Goal: Task Accomplishment & Management: Use online tool/utility

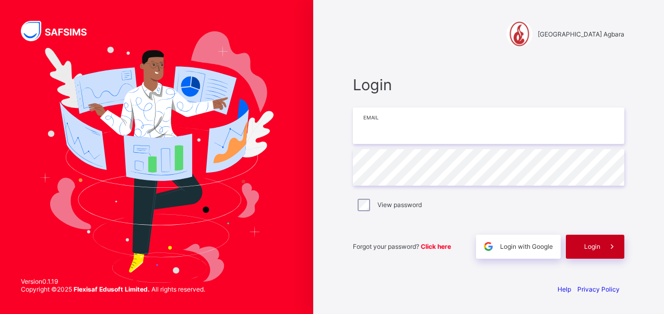
type input "**********"
click at [580, 243] on div "Login" at bounding box center [595, 247] width 58 height 24
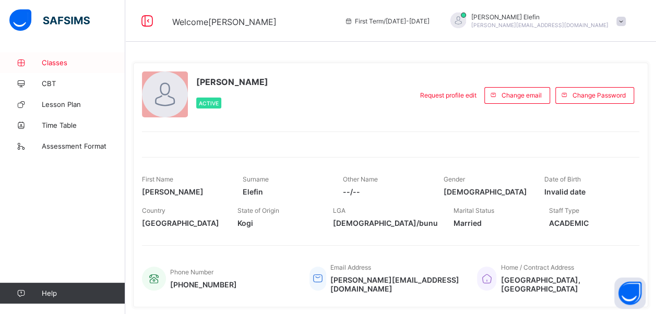
click at [62, 62] on span "Classes" at bounding box center [84, 62] width 84 height 8
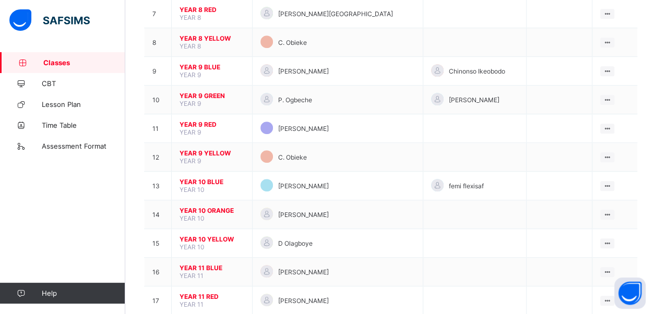
scroll to position [301, 0]
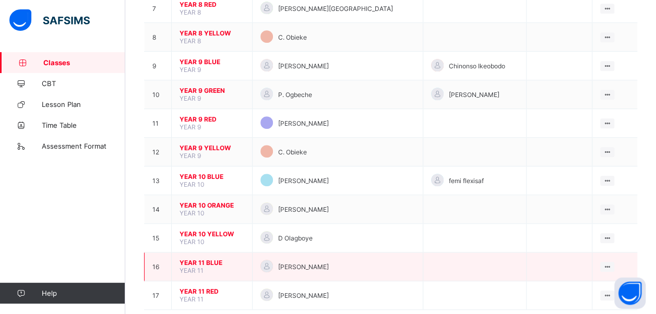
click at [325, 263] on span "[PERSON_NAME]" at bounding box center [303, 267] width 51 height 8
click at [211, 259] on span "YEAR 11 BLUE" at bounding box center [212, 263] width 65 height 8
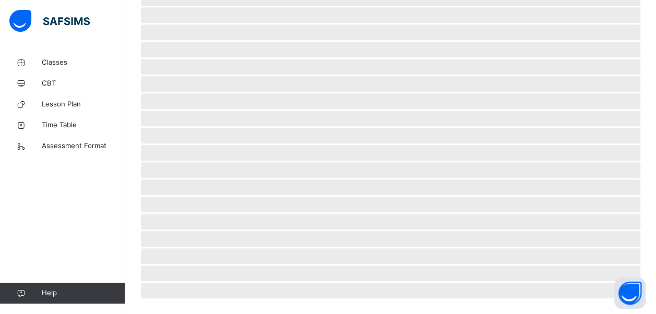
click at [211, 242] on span "‌" at bounding box center [391, 239] width 500 height 16
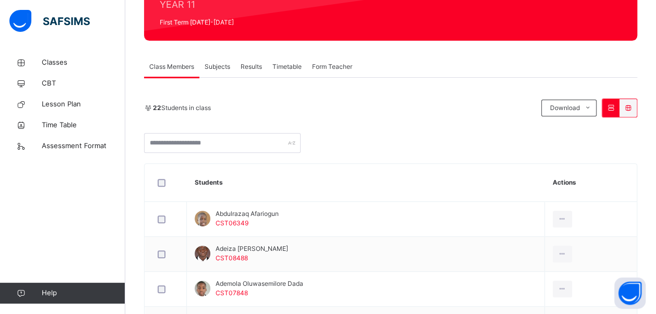
scroll to position [138, 0]
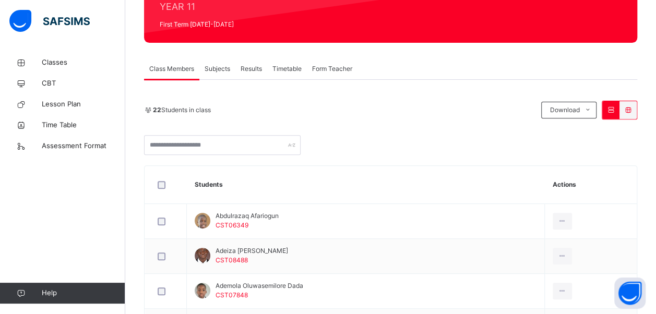
click at [221, 63] on div "Subjects" at bounding box center [217, 68] width 36 height 21
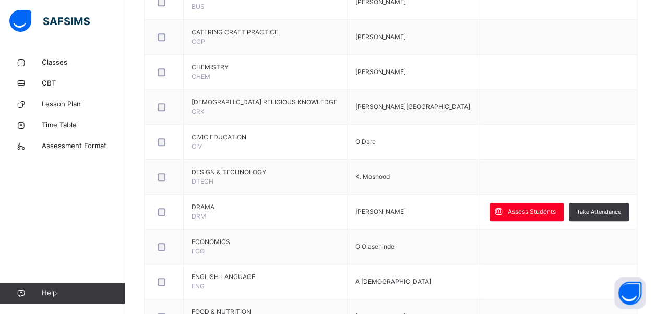
scroll to position [454, 0]
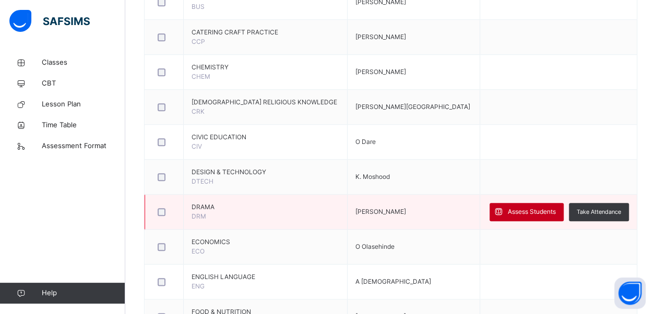
click at [519, 207] on span "Assess Students" at bounding box center [532, 211] width 48 height 9
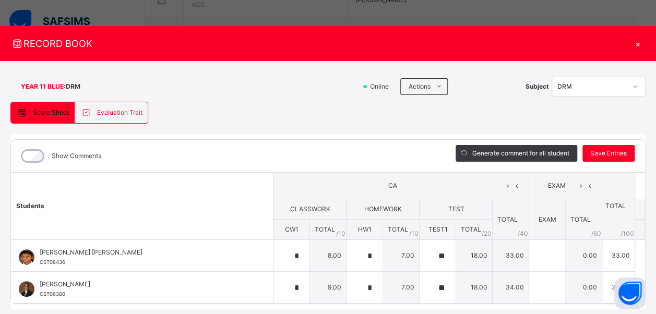
scroll to position [314, 0]
click at [634, 39] on div "×" at bounding box center [638, 44] width 16 height 14
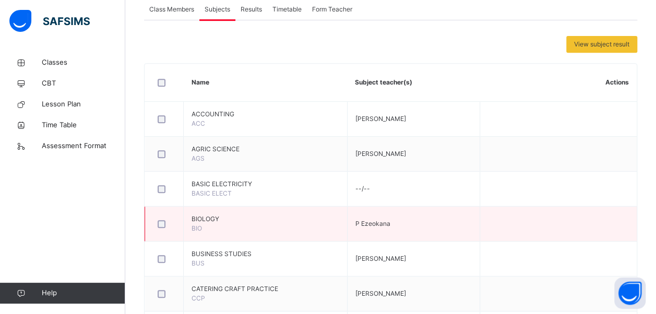
scroll to position [197, 0]
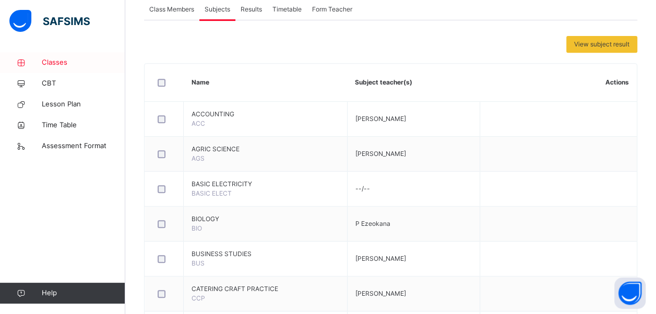
click at [69, 62] on span "Classes" at bounding box center [84, 62] width 84 height 10
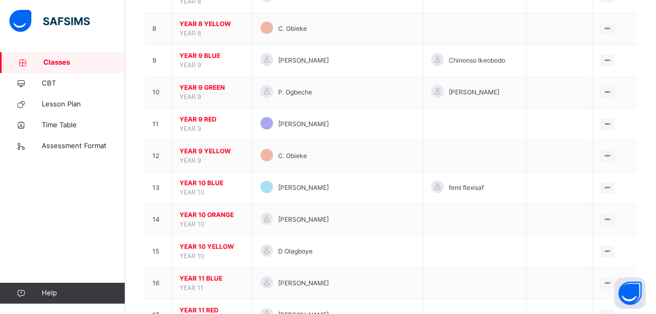
scroll to position [374, 0]
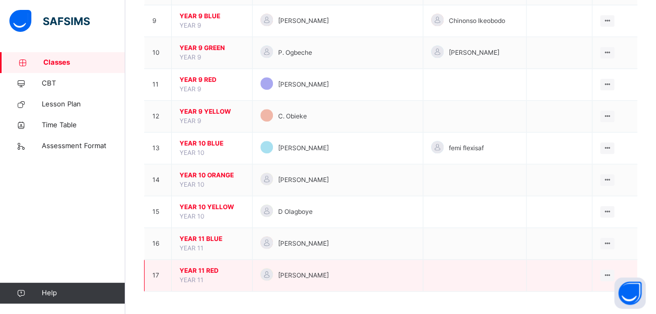
click at [300, 262] on td "[PERSON_NAME]" at bounding box center [337, 276] width 171 height 32
click at [227, 266] on span "YEAR 11 RED" at bounding box center [212, 270] width 65 height 9
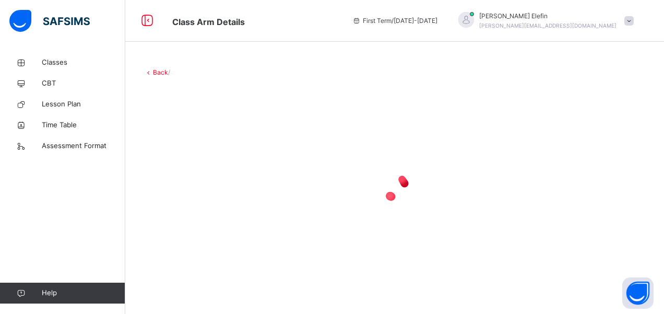
click at [227, 264] on div at bounding box center [394, 187] width 501 height 198
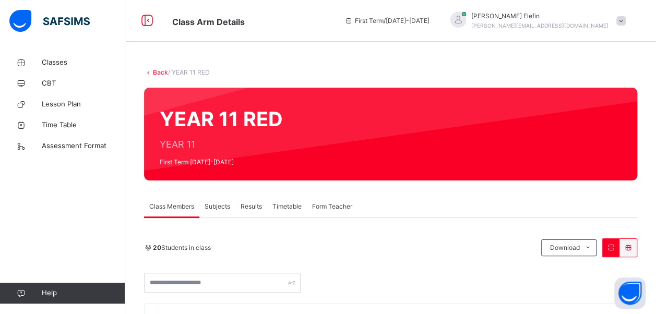
click at [218, 211] on div "Subjects" at bounding box center [217, 206] width 36 height 21
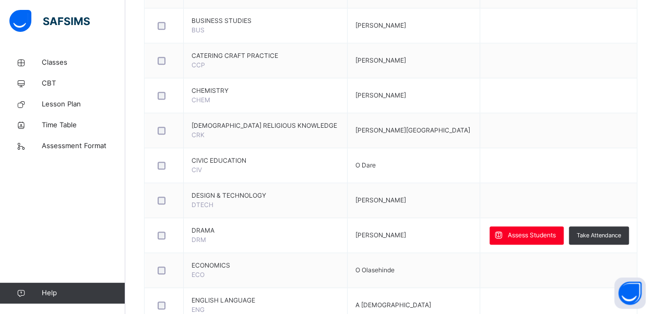
scroll to position [431, 0]
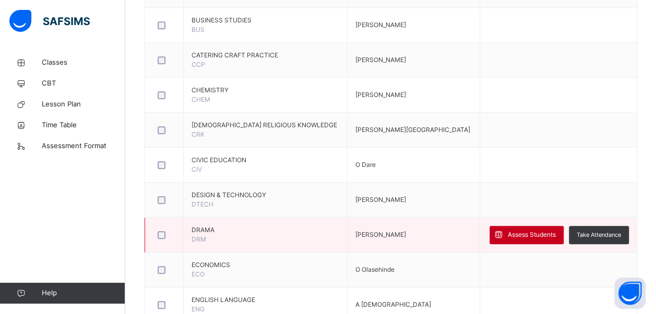
click at [539, 236] on span "Assess Students" at bounding box center [532, 234] width 48 height 9
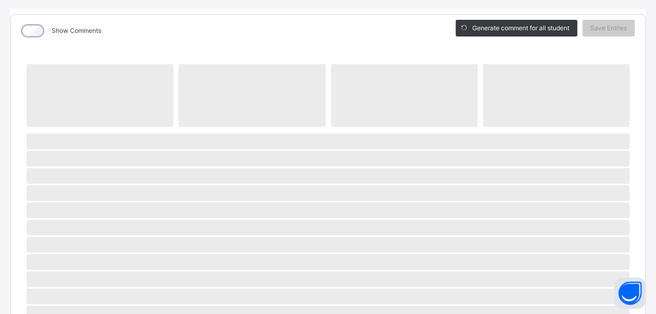
scroll to position [126, 0]
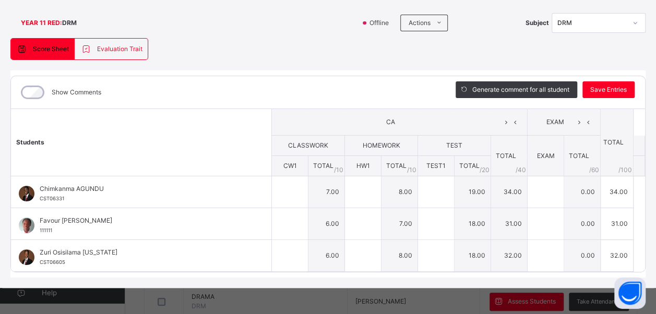
type input "*"
type input "**"
type input "*"
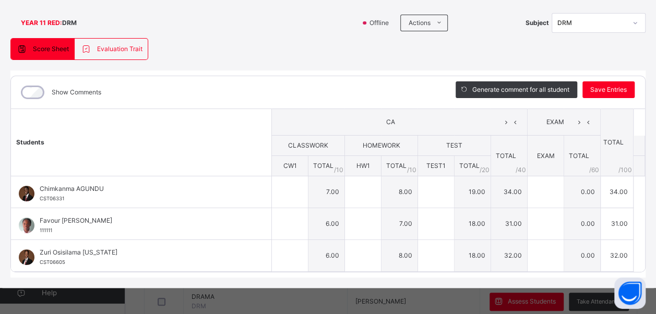
type input "**"
type input "*"
type input "**"
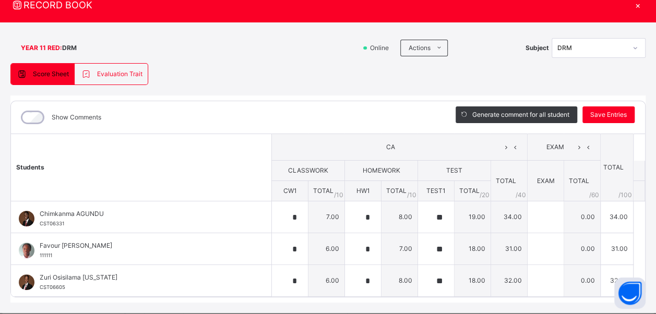
scroll to position [36, 0]
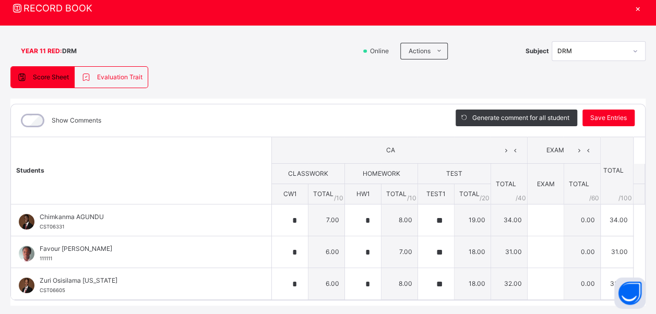
click at [632, 10] on div "×" at bounding box center [638, 8] width 16 height 14
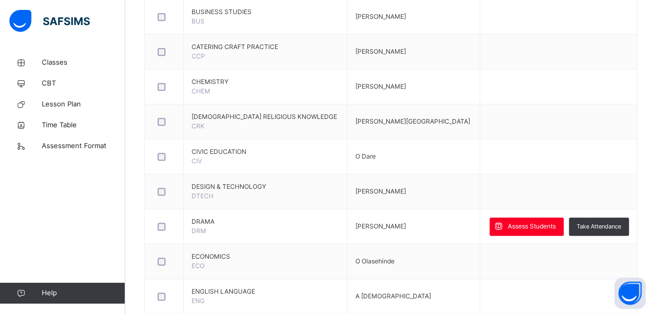
scroll to position [441, 0]
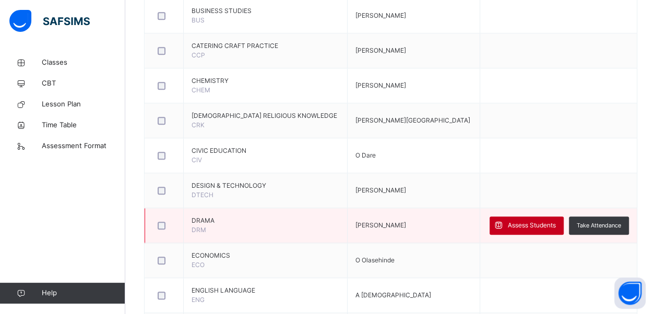
click at [533, 222] on span "Assess Students" at bounding box center [532, 225] width 48 height 9
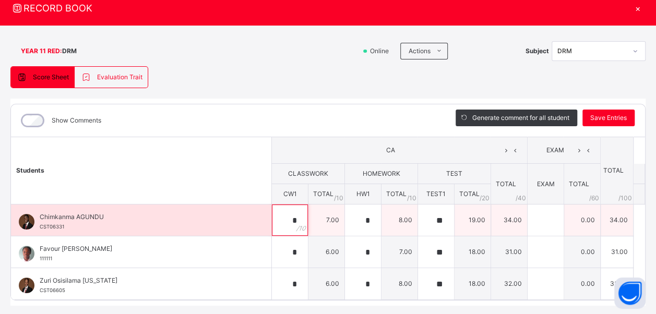
click at [296, 214] on div "*" at bounding box center [290, 220] width 36 height 31
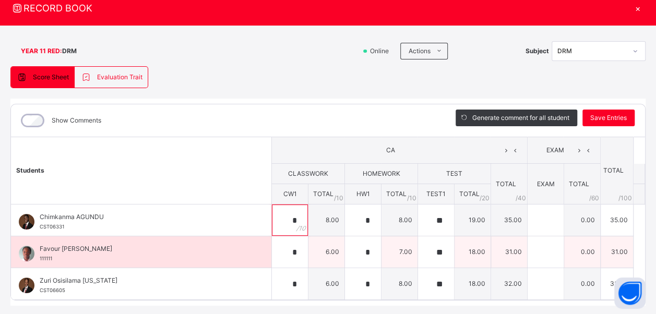
type input "*"
click at [298, 252] on div "*" at bounding box center [290, 252] width 36 height 31
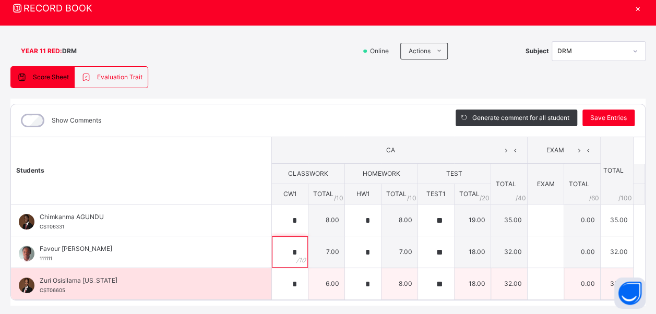
type input "*"
click at [297, 280] on div "*" at bounding box center [290, 283] width 36 height 31
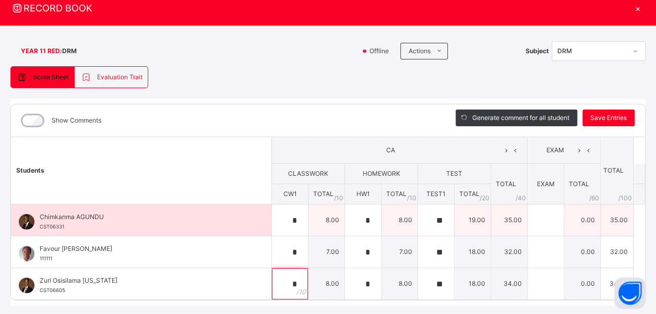
type input "*"
click at [367, 220] on div "*" at bounding box center [363, 220] width 36 height 31
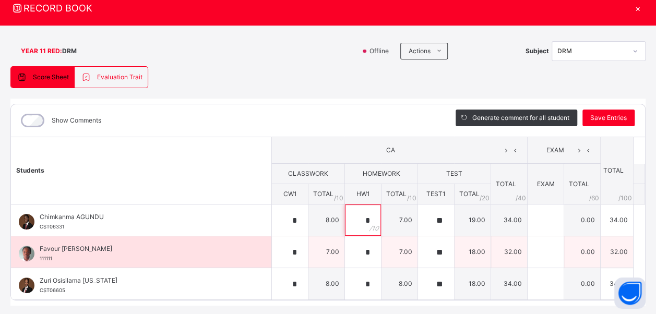
type input "*"
click at [370, 250] on div "*" at bounding box center [363, 252] width 36 height 31
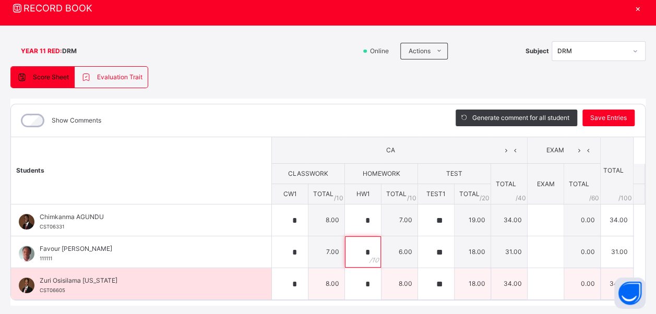
type input "*"
click at [372, 282] on div "*" at bounding box center [363, 283] width 36 height 31
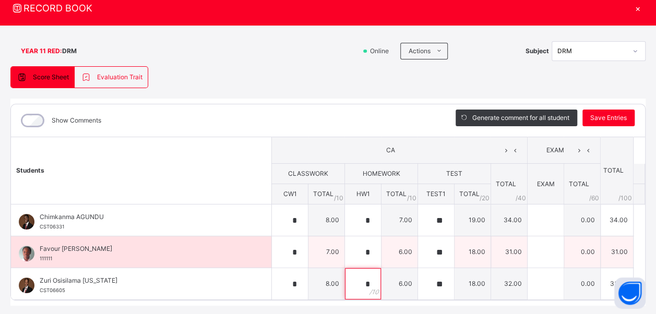
type input "*"
click at [420, 250] on input "**" at bounding box center [436, 252] width 36 height 31
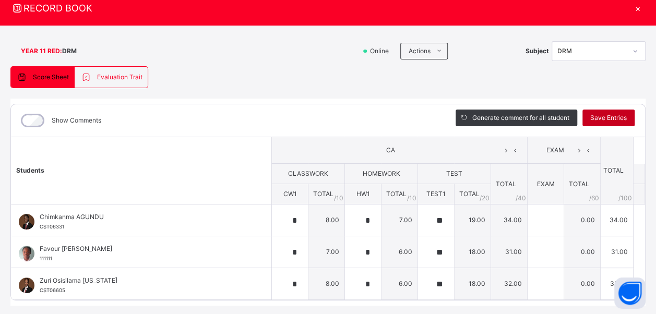
click at [593, 116] on span "Save Entries" at bounding box center [609, 117] width 37 height 9
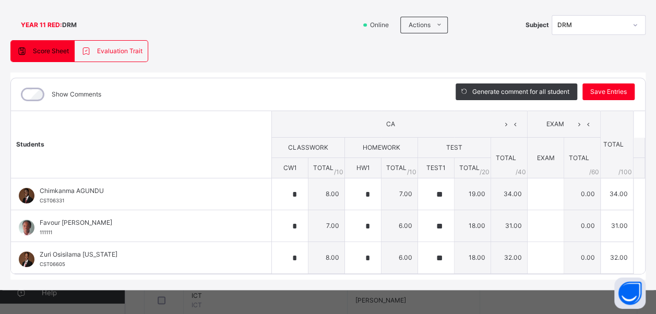
scroll to position [0, 0]
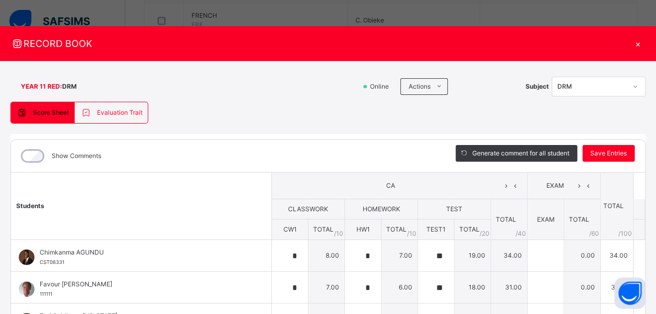
click at [632, 44] on div "×" at bounding box center [638, 44] width 16 height 14
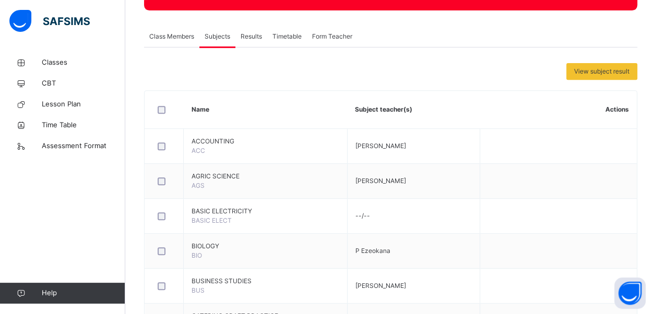
scroll to position [72, 0]
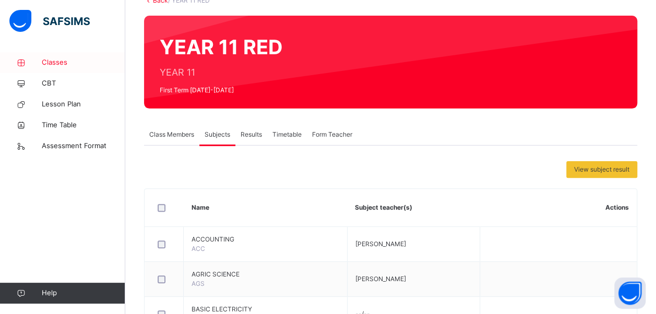
click at [66, 61] on span "Classes" at bounding box center [84, 62] width 84 height 10
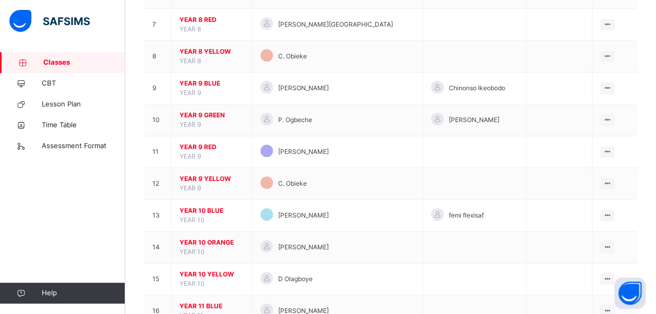
scroll to position [374, 0]
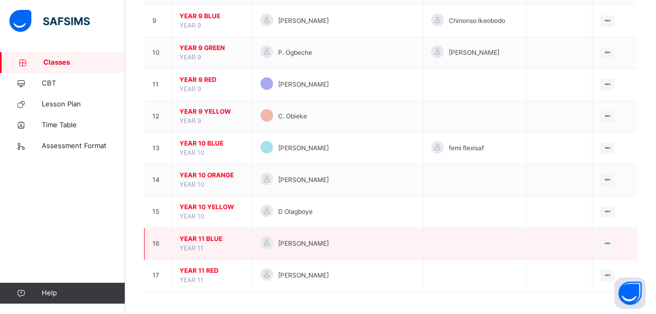
click at [215, 235] on span "YEAR 11 BLUE" at bounding box center [212, 238] width 65 height 9
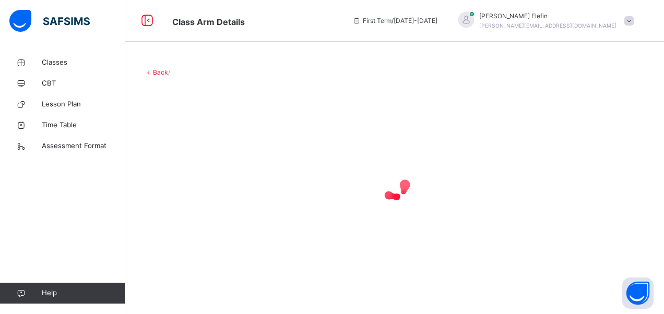
click at [215, 235] on div at bounding box center [394, 187] width 501 height 198
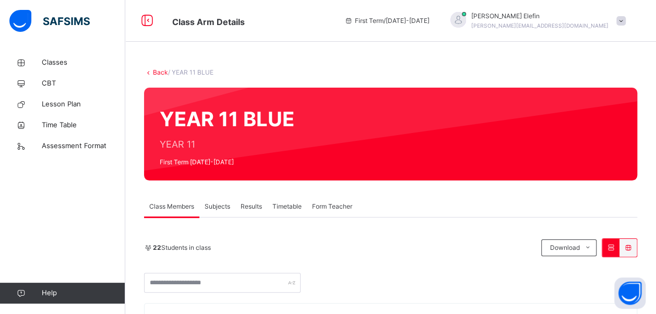
click at [218, 211] on span "Subjects" at bounding box center [218, 206] width 26 height 9
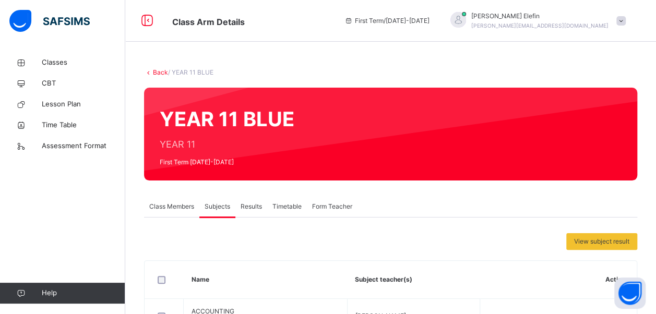
click at [249, 211] on div "Results" at bounding box center [251, 206] width 32 height 21
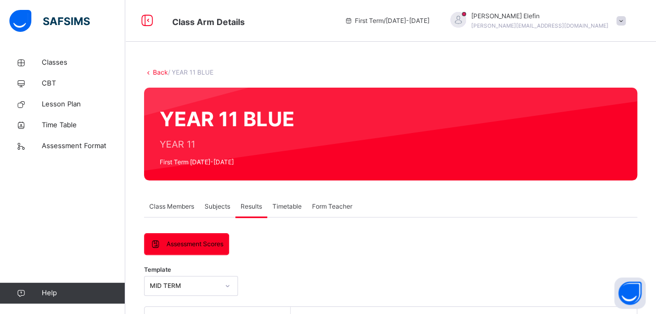
click at [221, 207] on span "Subjects" at bounding box center [218, 206] width 26 height 9
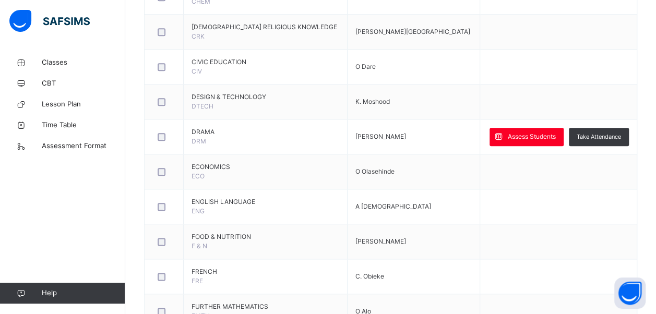
scroll to position [530, 0]
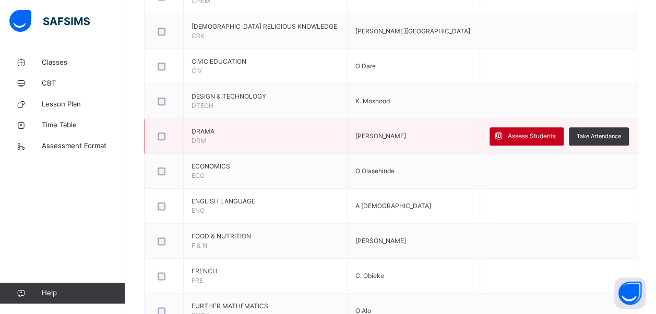
click at [513, 135] on span "Assess Students" at bounding box center [532, 136] width 48 height 9
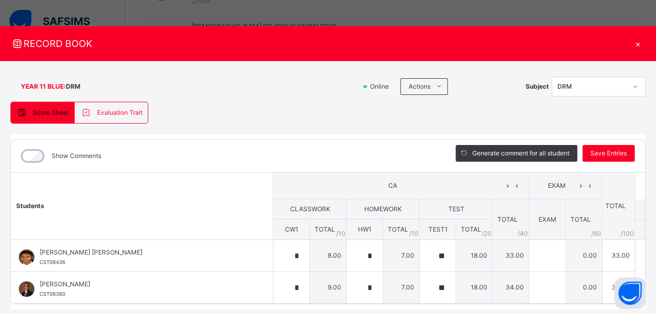
scroll to position [30, 0]
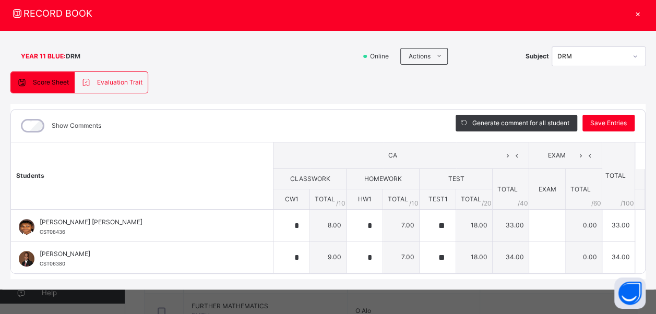
click at [634, 14] on div "×" at bounding box center [638, 13] width 16 height 14
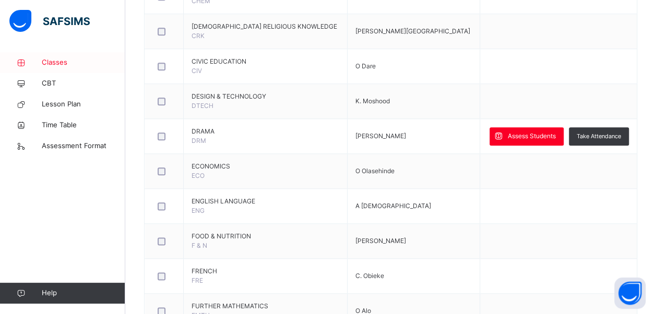
click at [52, 64] on span "Classes" at bounding box center [84, 62] width 84 height 10
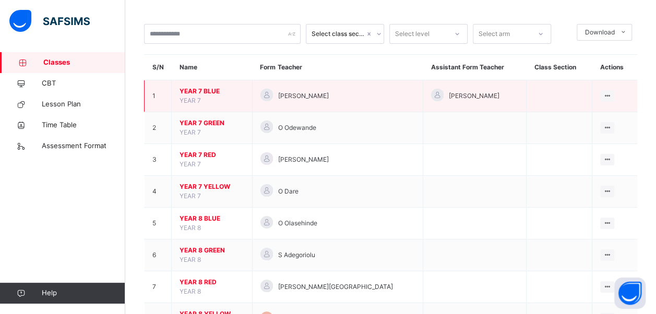
scroll to position [44, 0]
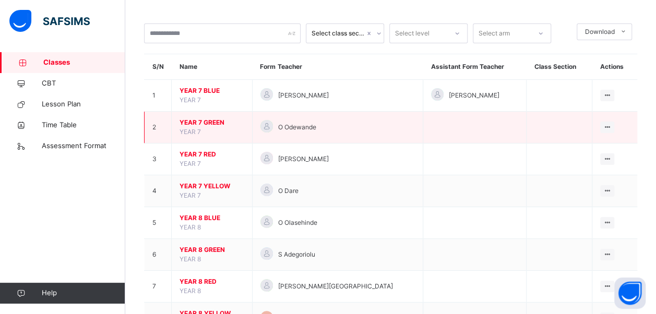
click at [221, 122] on span "YEAR 7 GREEN" at bounding box center [212, 122] width 65 height 9
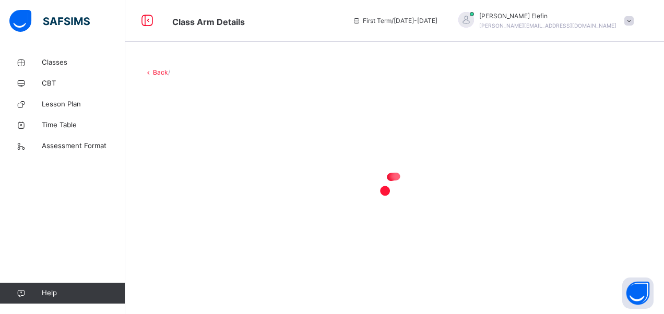
click at [221, 122] on div at bounding box center [394, 187] width 501 height 198
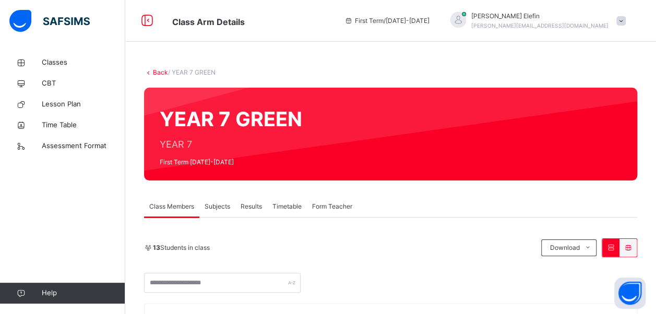
click at [219, 208] on span "Subjects" at bounding box center [218, 206] width 26 height 9
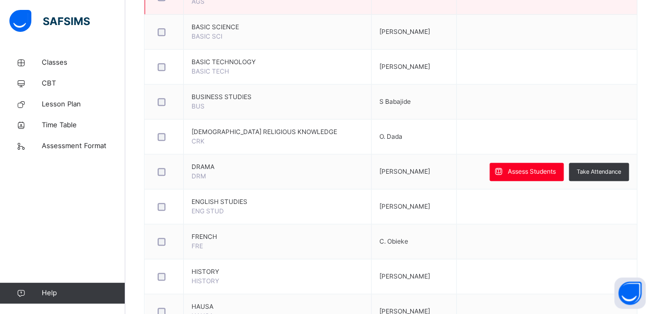
scroll to position [320, 0]
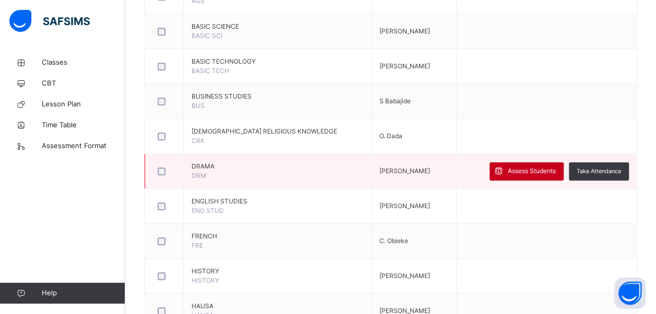
click at [527, 172] on span "Assess Students" at bounding box center [532, 171] width 48 height 9
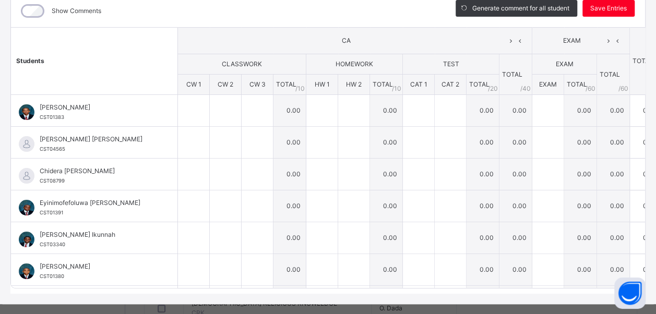
scroll to position [0, 0]
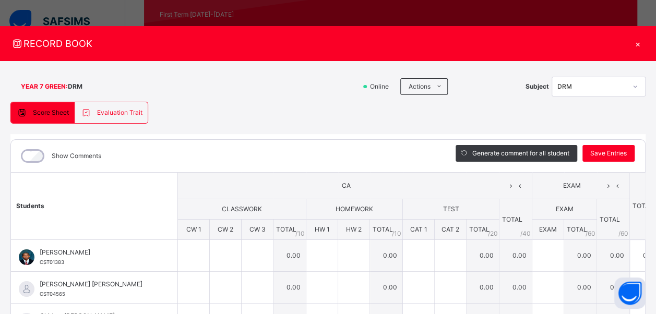
click at [646, 41] on div "×" at bounding box center [638, 44] width 16 height 14
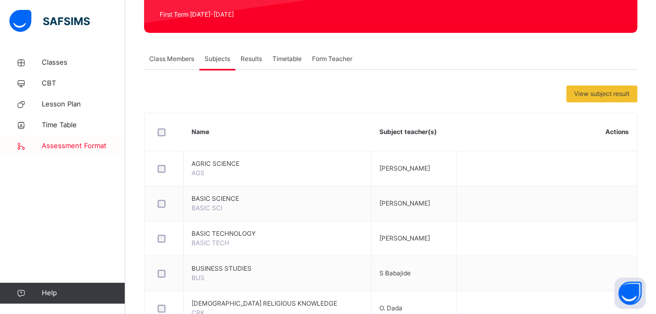
click at [89, 147] on span "Assessment Format" at bounding box center [84, 146] width 84 height 10
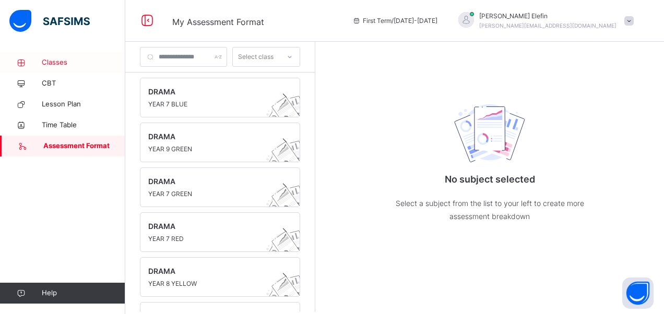
click at [60, 61] on span "Classes" at bounding box center [84, 62] width 84 height 10
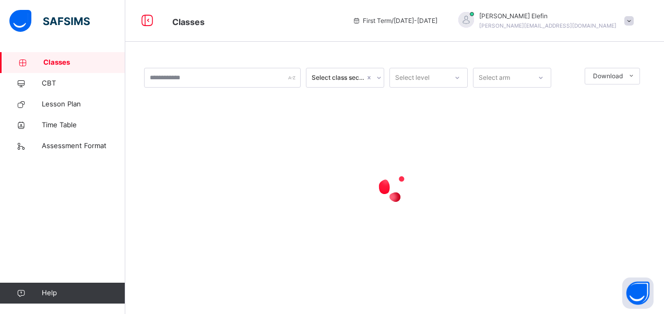
click at [60, 61] on span "Classes" at bounding box center [84, 62] width 82 height 10
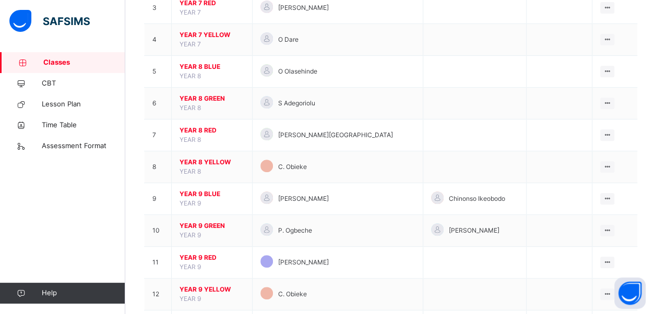
scroll to position [374, 0]
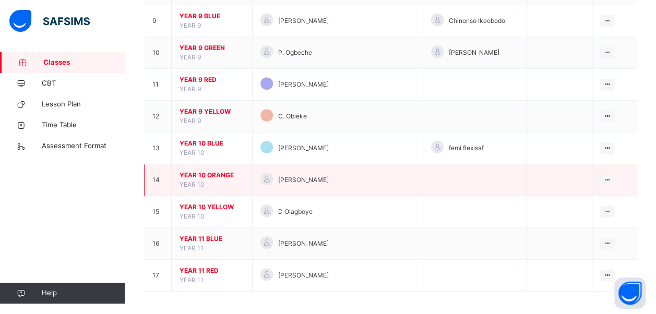
click at [214, 171] on span "YEAR 10 ORANGE" at bounding box center [212, 175] width 65 height 9
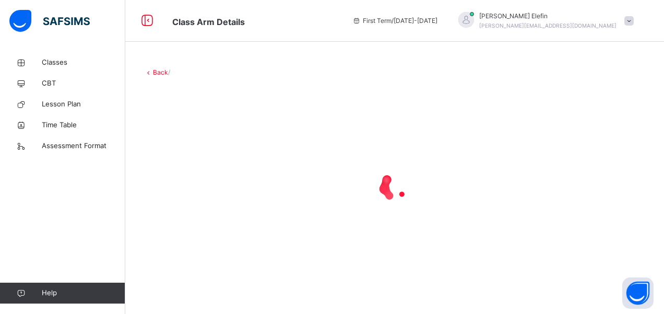
click at [214, 170] on div at bounding box center [394, 187] width 501 height 42
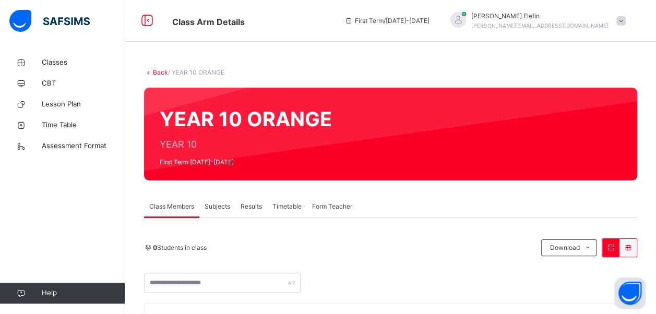
click at [214, 170] on div "YEAR 10 ORANGE YEAR 10 First Term [DATE]-[DATE]" at bounding box center [390, 134] width 493 height 93
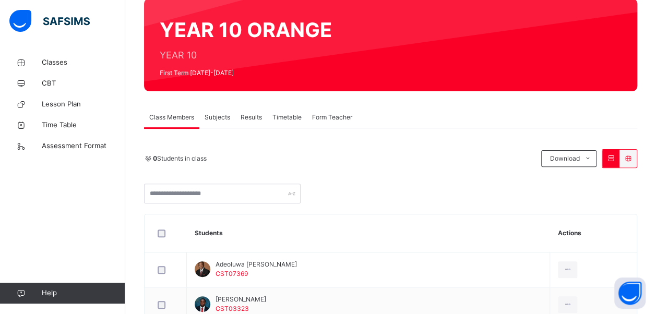
scroll to position [92, 0]
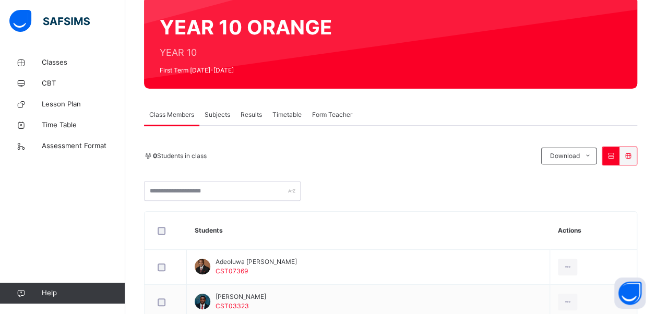
click at [217, 119] on span "Subjects" at bounding box center [218, 114] width 26 height 9
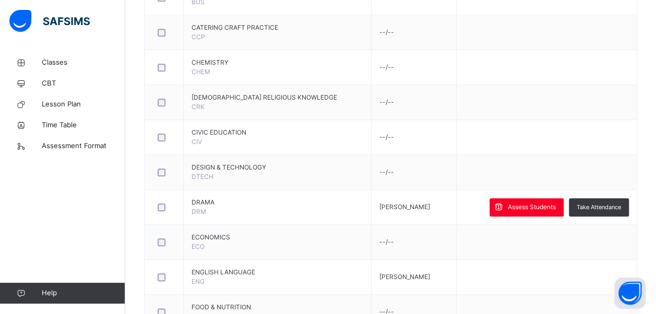
scroll to position [468, 0]
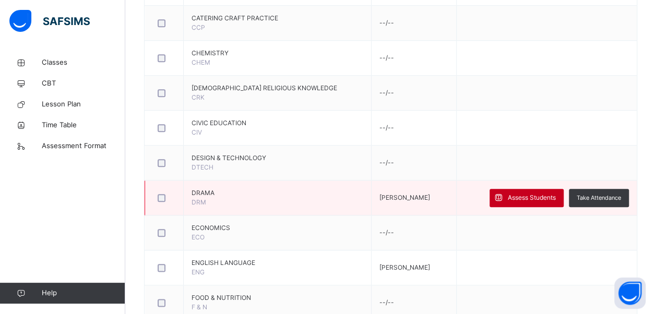
click at [523, 190] on div "Assess Students" at bounding box center [527, 198] width 74 height 18
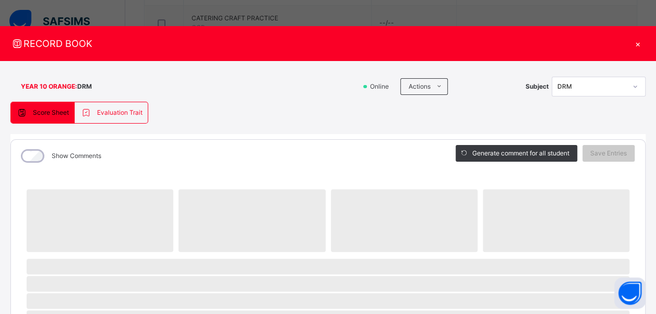
click at [632, 39] on div "×" at bounding box center [638, 44] width 16 height 14
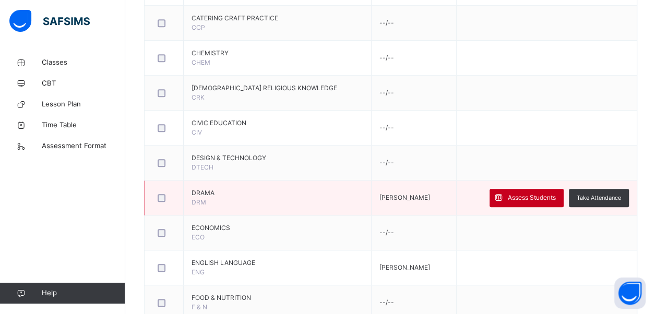
click at [525, 193] on span "Assess Students" at bounding box center [532, 197] width 48 height 9
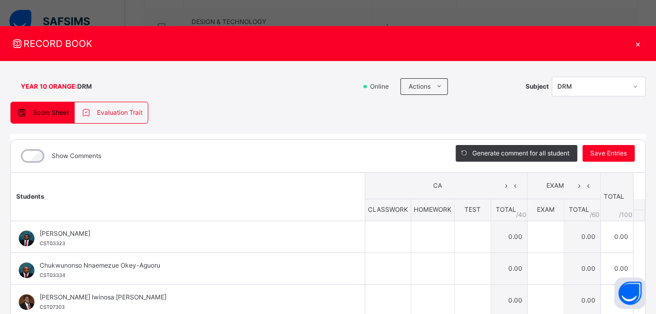
scroll to position [635, 0]
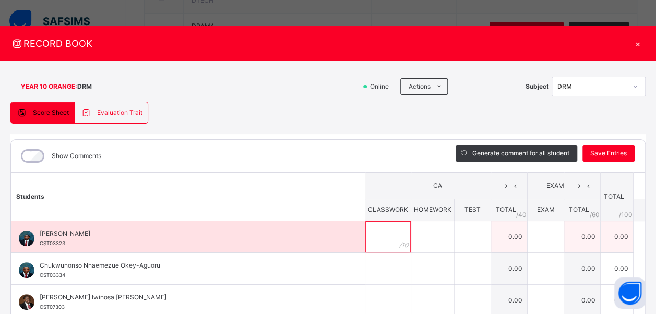
click at [395, 238] on div at bounding box center [388, 236] width 45 height 31
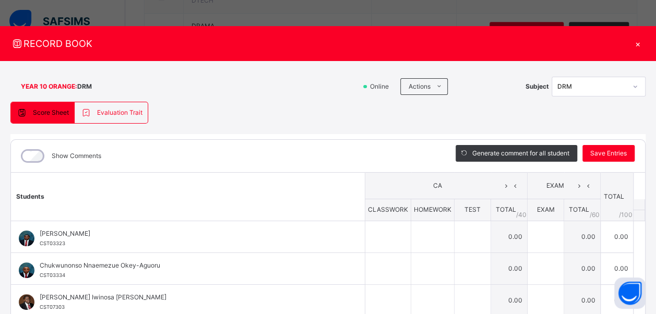
click at [631, 44] on div "×" at bounding box center [638, 44] width 16 height 14
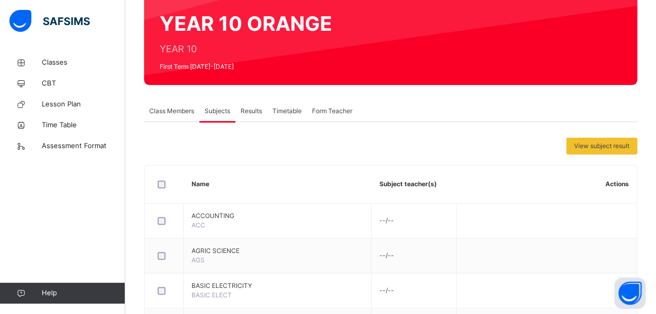
scroll to position [95, 0]
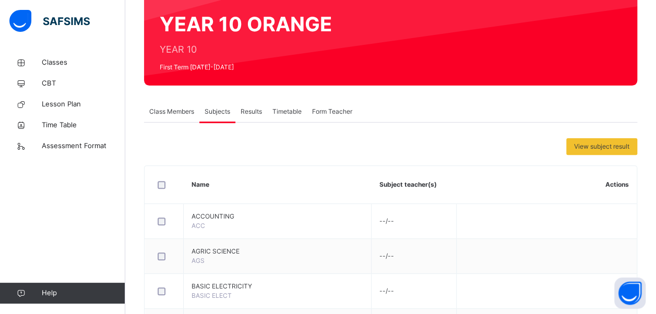
click at [391, 240] on td "--/--" at bounding box center [414, 256] width 85 height 35
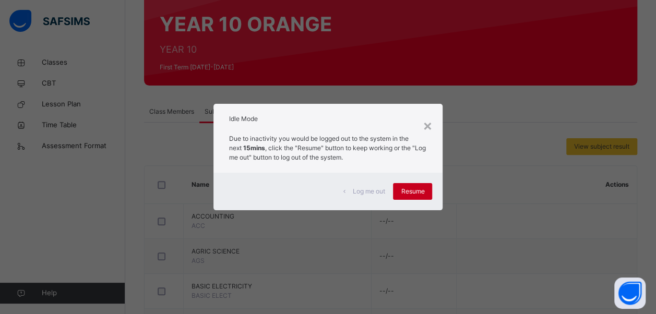
click at [406, 194] on span "Resume" at bounding box center [412, 191] width 23 height 9
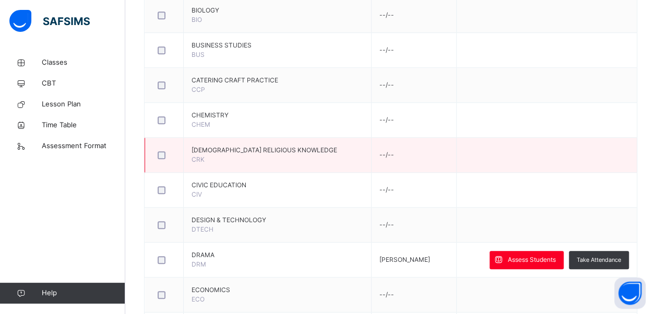
scroll to position [407, 0]
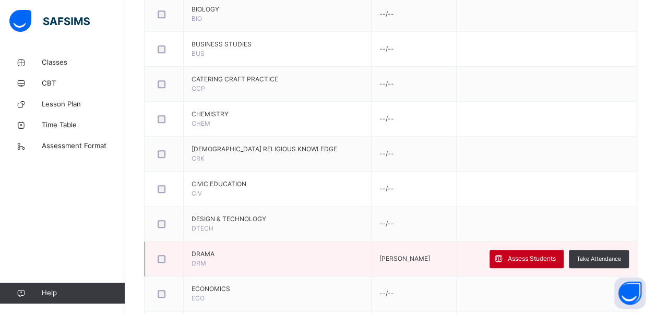
click at [523, 254] on span "Assess Students" at bounding box center [532, 258] width 48 height 9
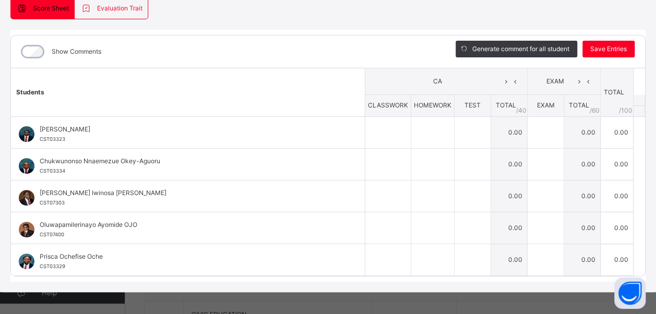
scroll to position [106, 0]
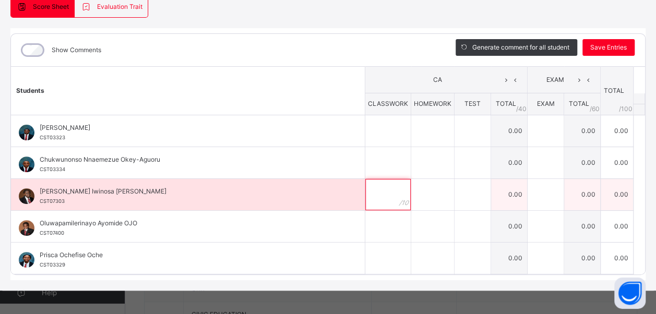
click at [392, 194] on input "text" at bounding box center [388, 194] width 45 height 31
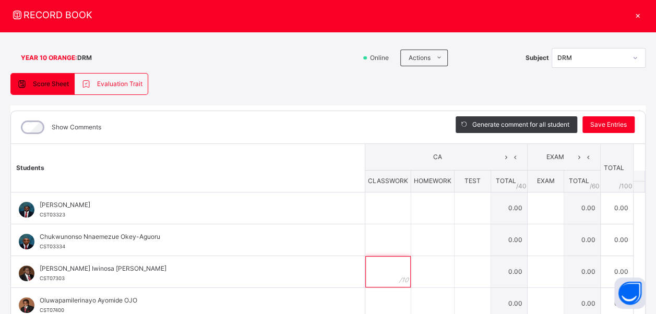
scroll to position [28, 0]
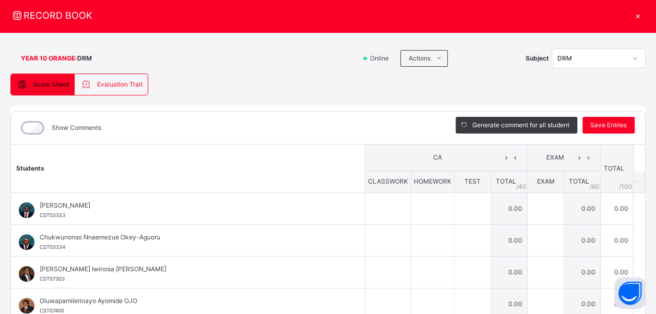
click at [632, 13] on div "×" at bounding box center [638, 15] width 16 height 14
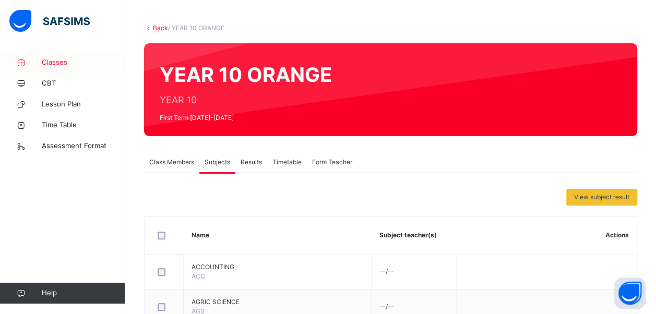
click at [64, 65] on span "Classes" at bounding box center [84, 62] width 84 height 10
